Goal: Information Seeking & Learning: Learn about a topic

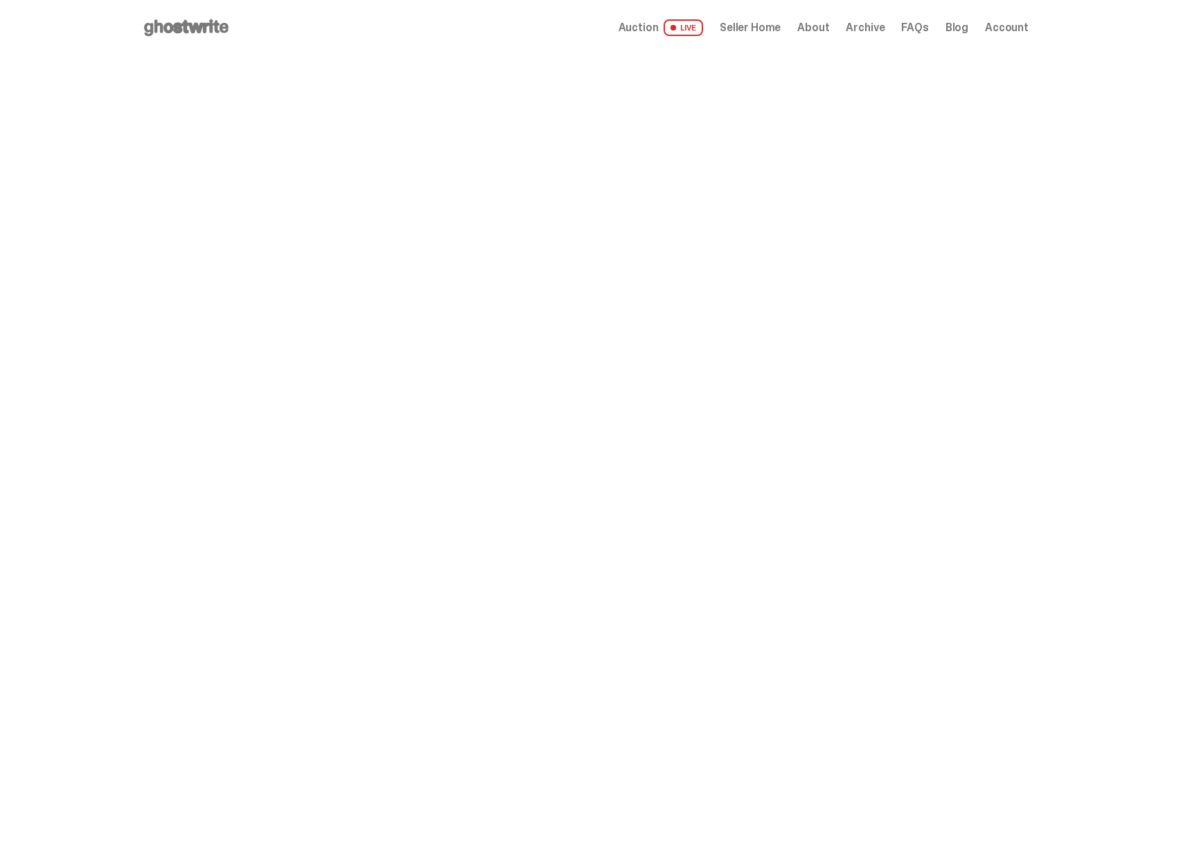
click at [919, 28] on span "FAQs" at bounding box center [914, 27] width 27 height 11
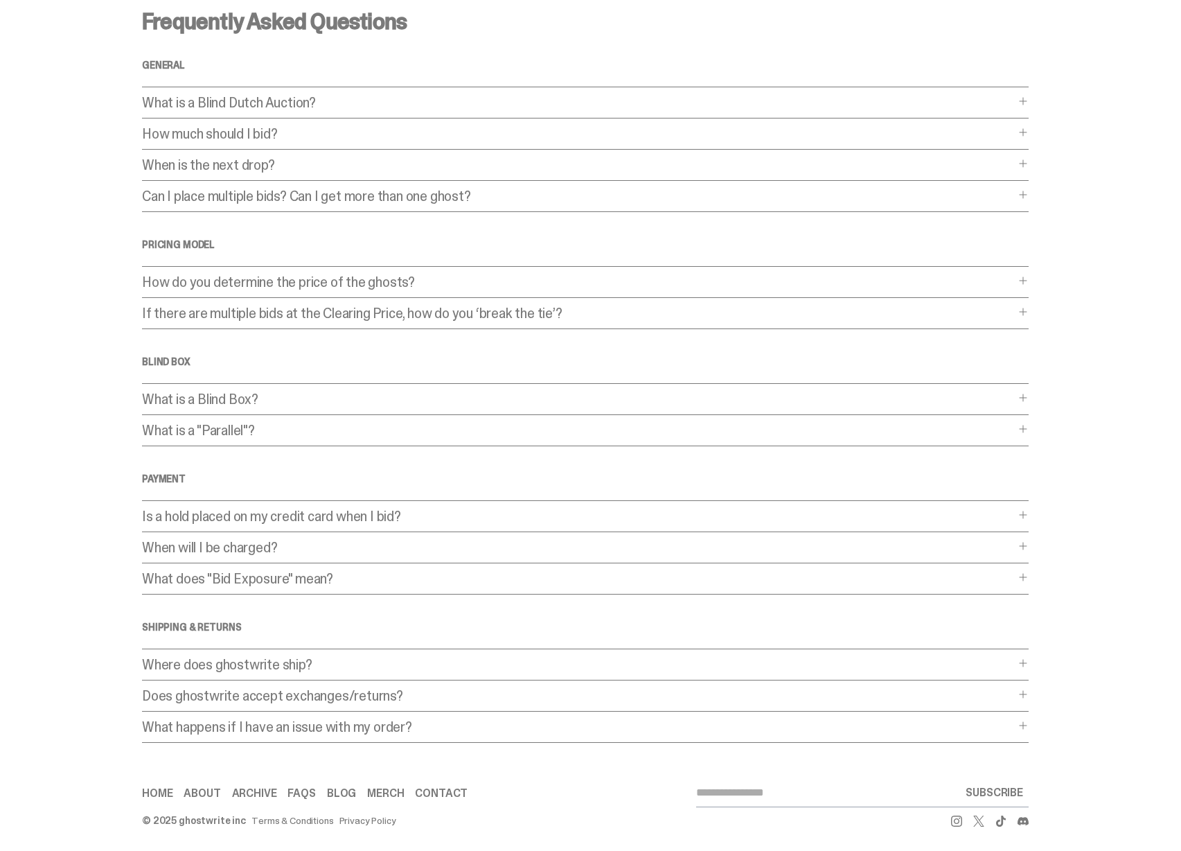
scroll to position [49, 0]
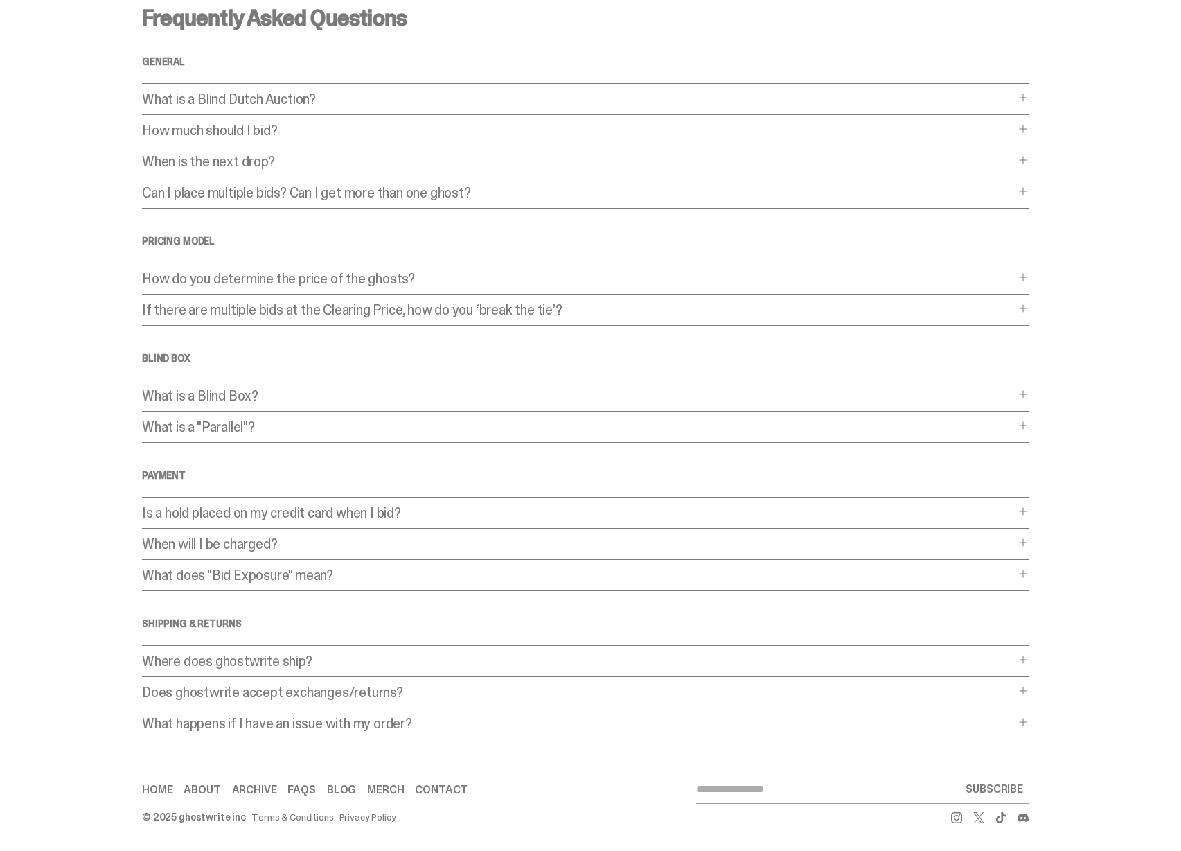
click at [202, 789] on link "About" at bounding box center [202, 789] width 37 height 11
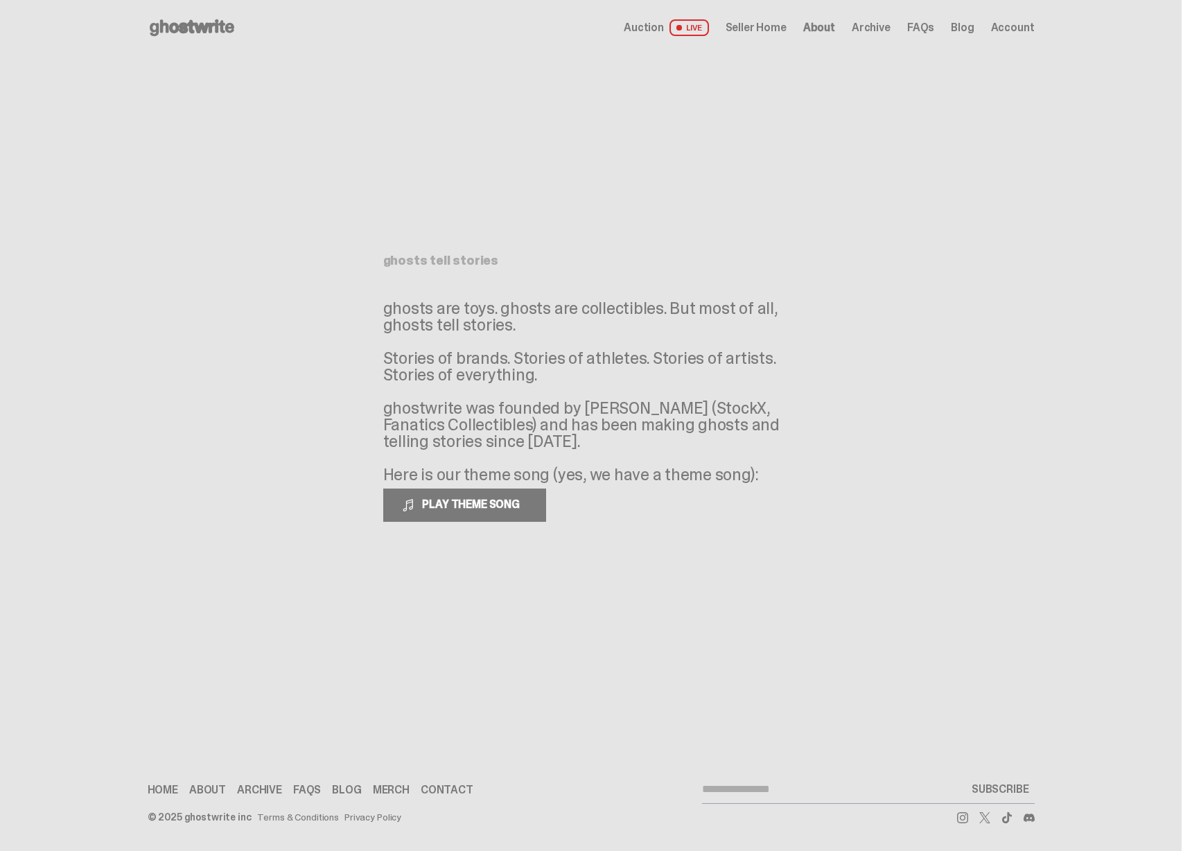
click at [446, 798] on div "Home About Archive FAQs Blog Merch Contact SUBSCRIBE" at bounding box center [591, 789] width 887 height 28
click at [450, 788] on link "Contact" at bounding box center [447, 789] width 53 height 11
drag, startPoint x: 180, startPoint y: 784, endPoint x: 163, endPoint y: 793, distance: 19.9
click at [180, 784] on div "Home About Archive FAQs Blog Merch Contact" at bounding box center [369, 789] width 443 height 11
click at [163, 793] on link "Home" at bounding box center [163, 789] width 30 height 11
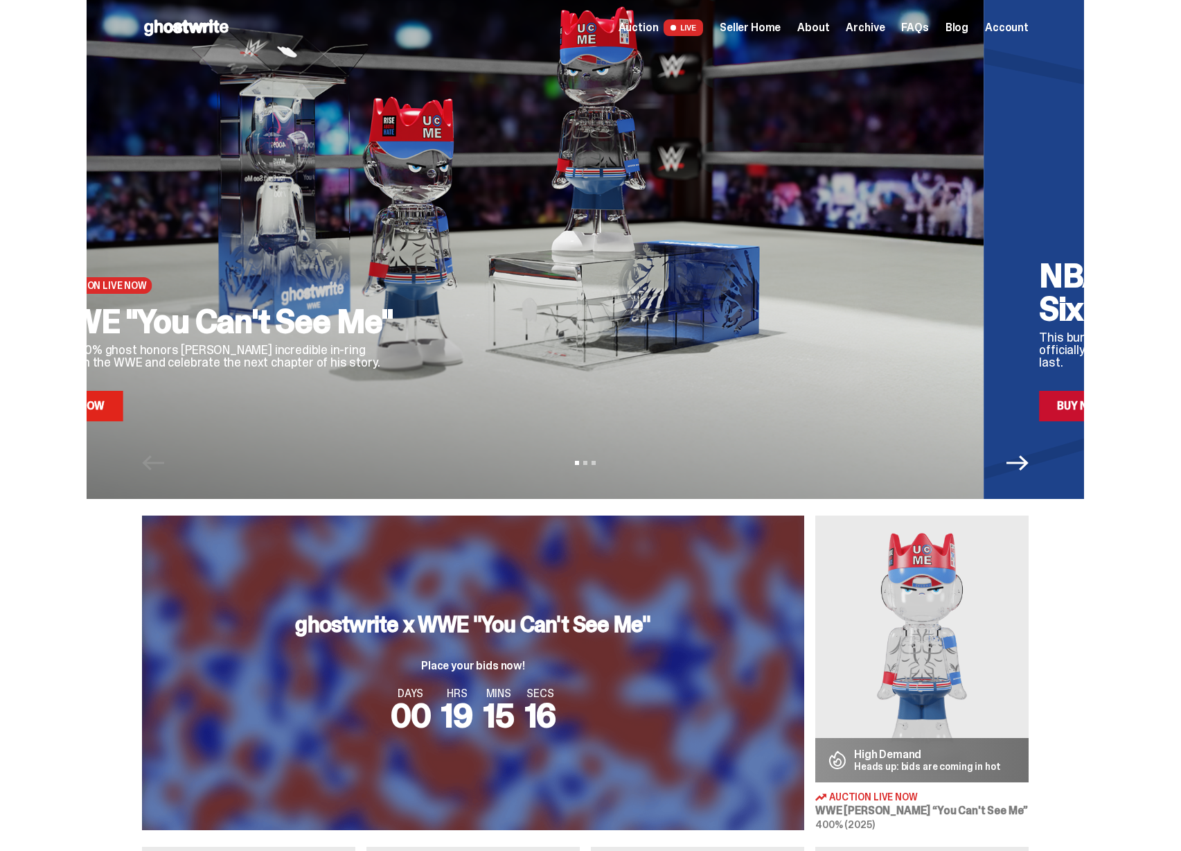
click at [629, 316] on div at bounding box center [676, 232] width 504 height 378
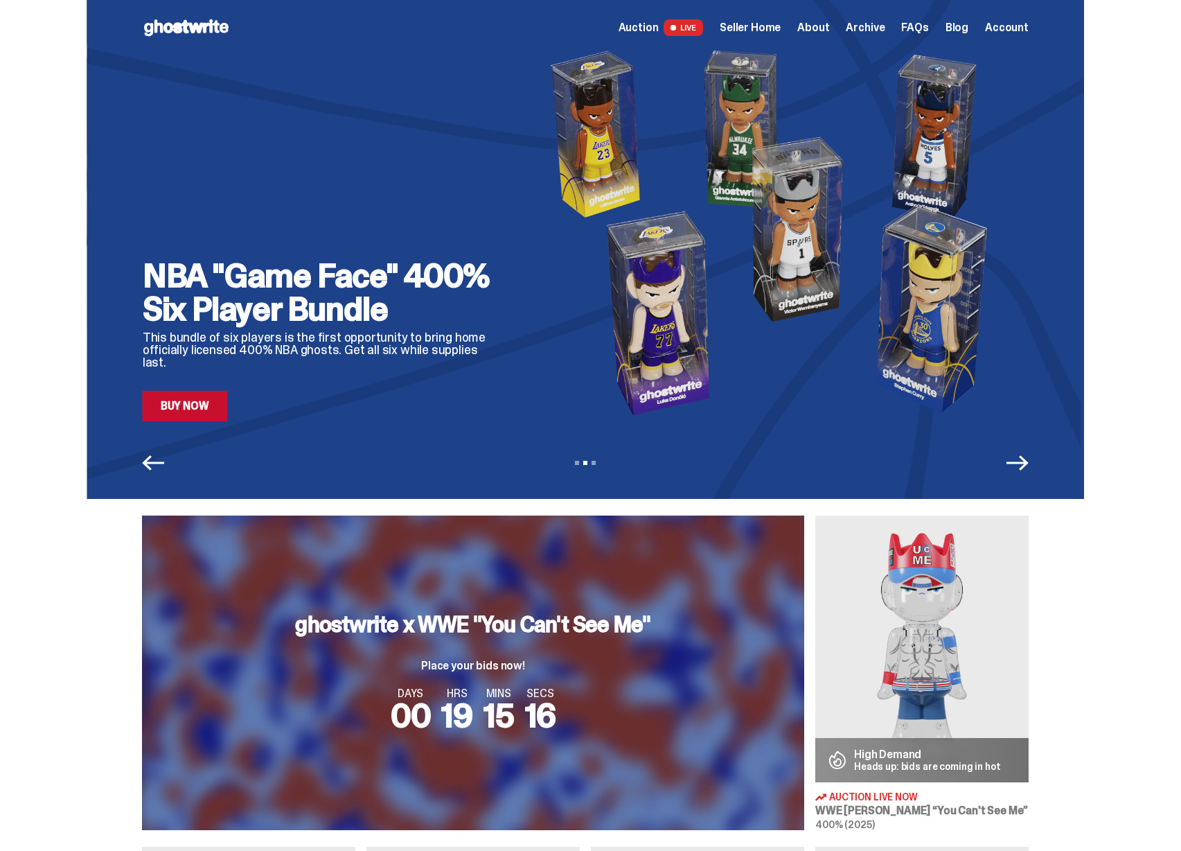
click at [561, 317] on div "NBA "Game Face" 400% Six Player Bundle This bundle of six players is the first …" at bounding box center [586, 232] width 887 height 378
